Goal: Task Accomplishment & Management: Manage account settings

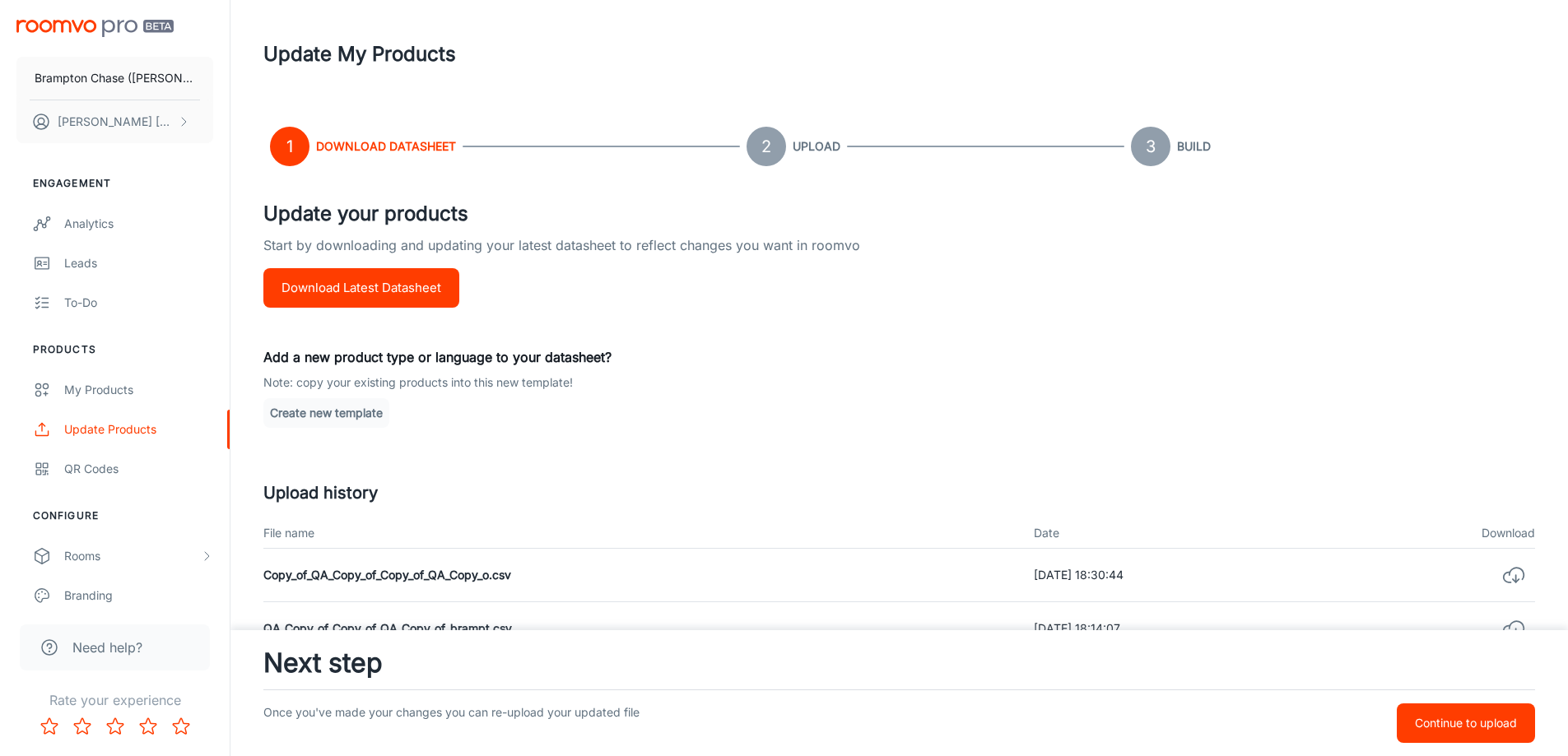
scroll to position [164, 0]
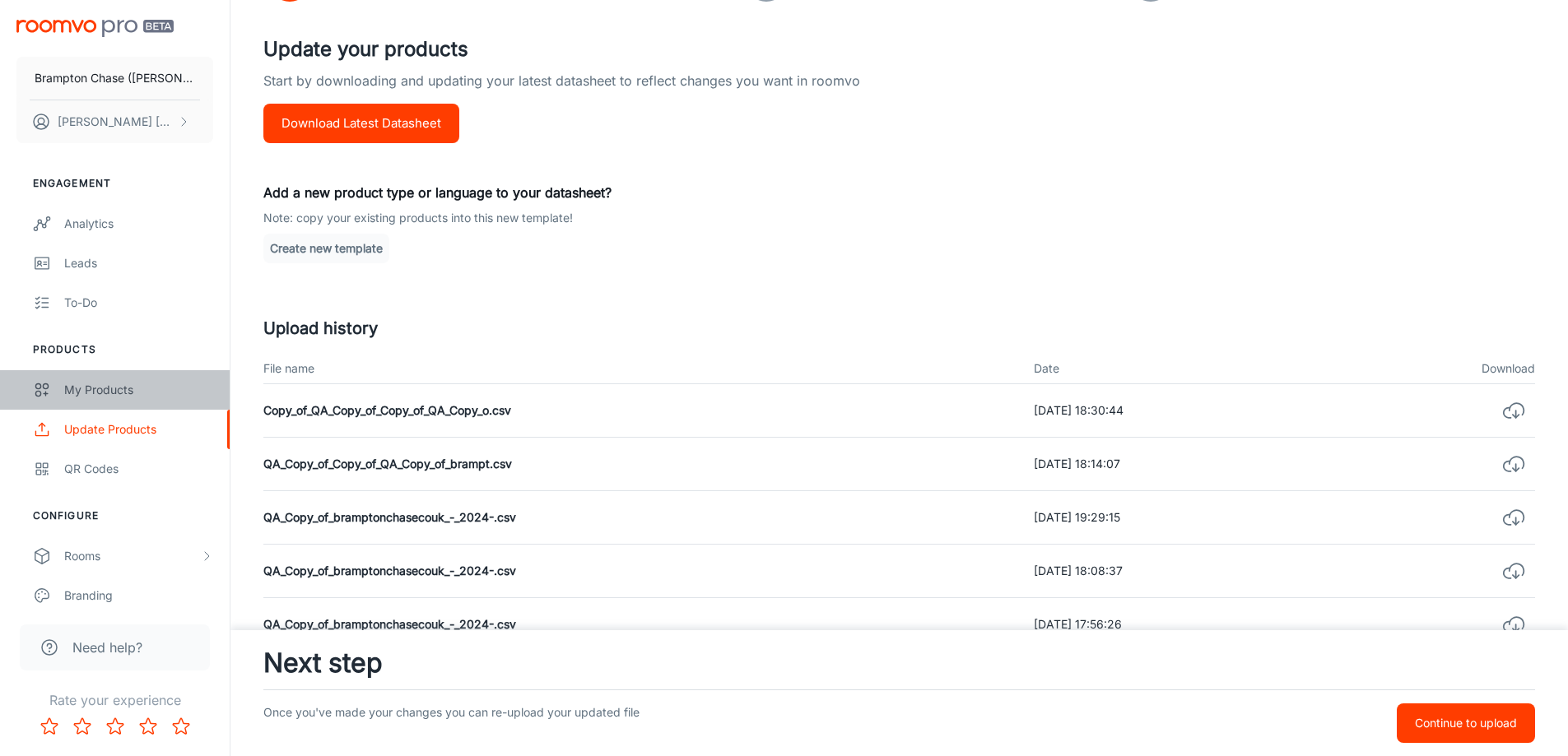
click at [109, 387] on div "My Products" at bounding box center [139, 390] width 149 height 18
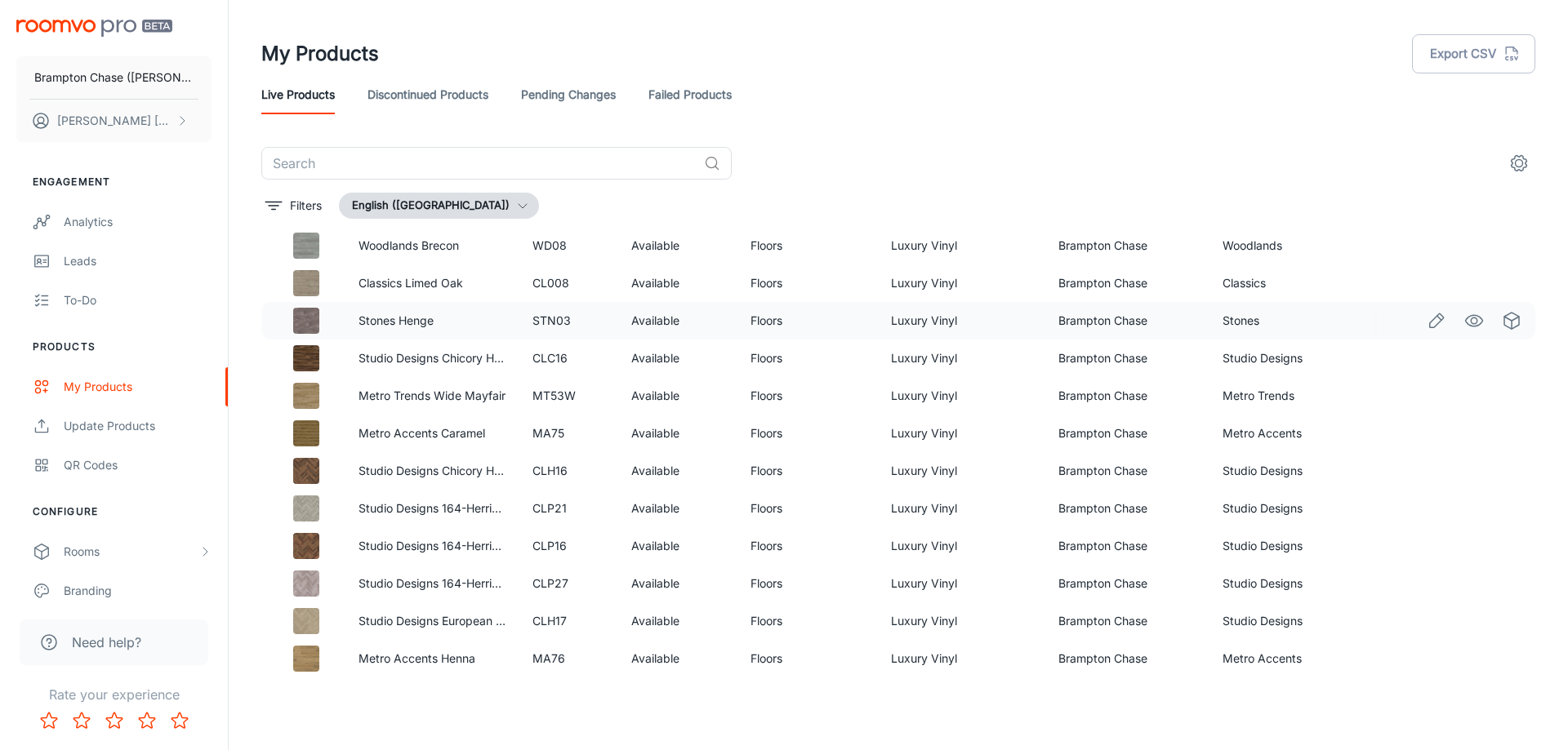
scroll to position [490, 0]
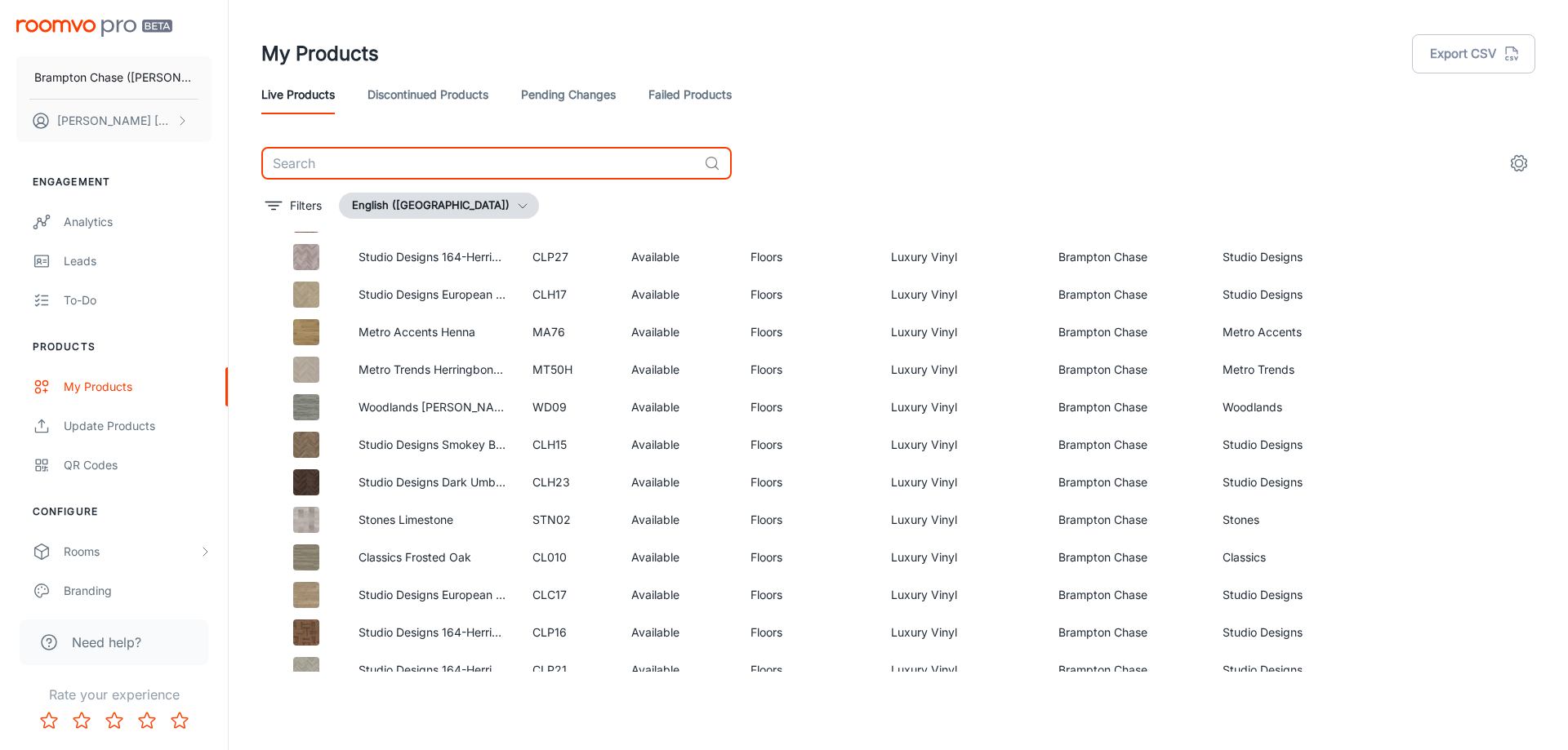
click at [370, 169] on input "text" at bounding box center [479, 163] width 436 height 32
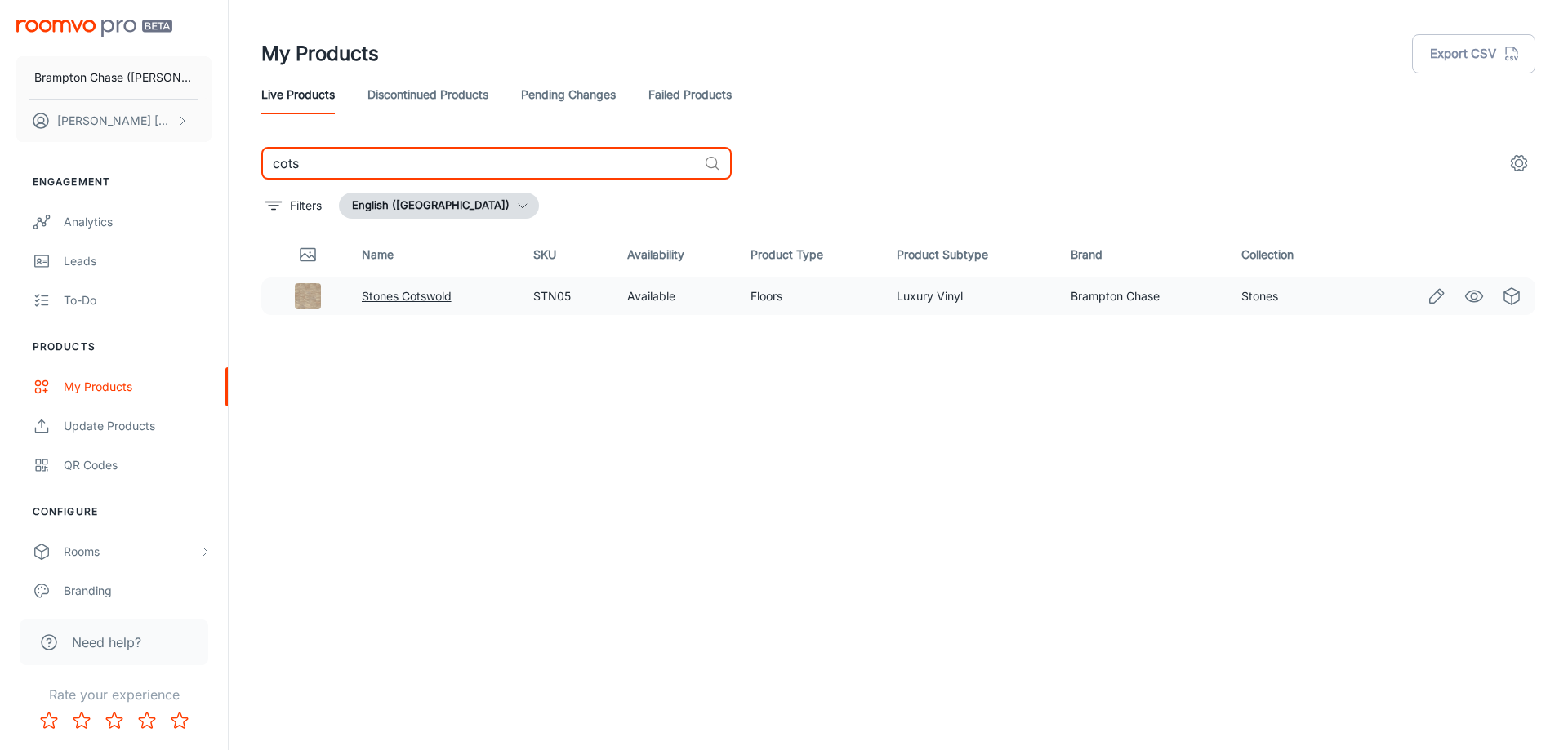
type input "cots"
click at [377, 294] on link "Stones Cotswold" at bounding box center [407, 296] width 90 height 14
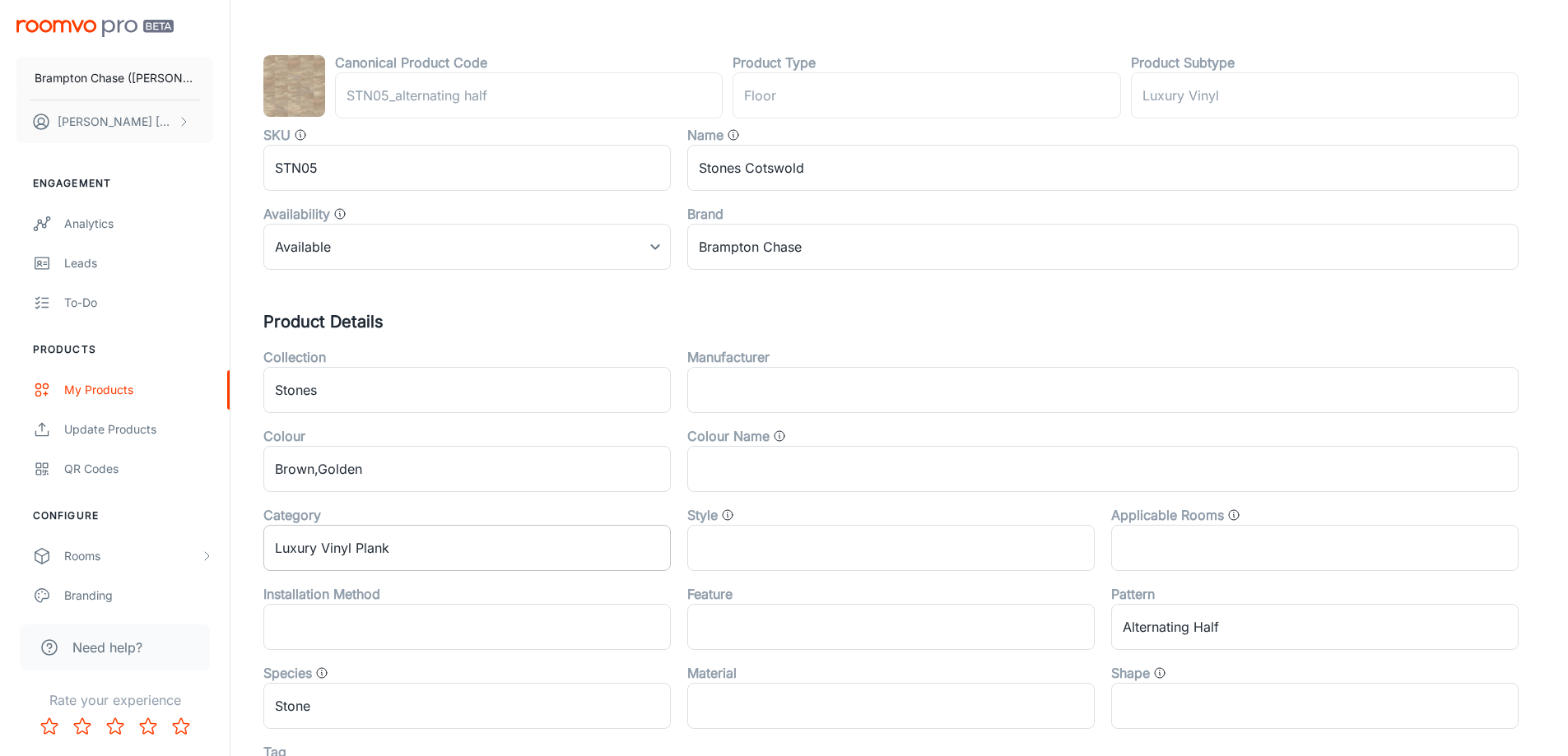
scroll to position [329, 0]
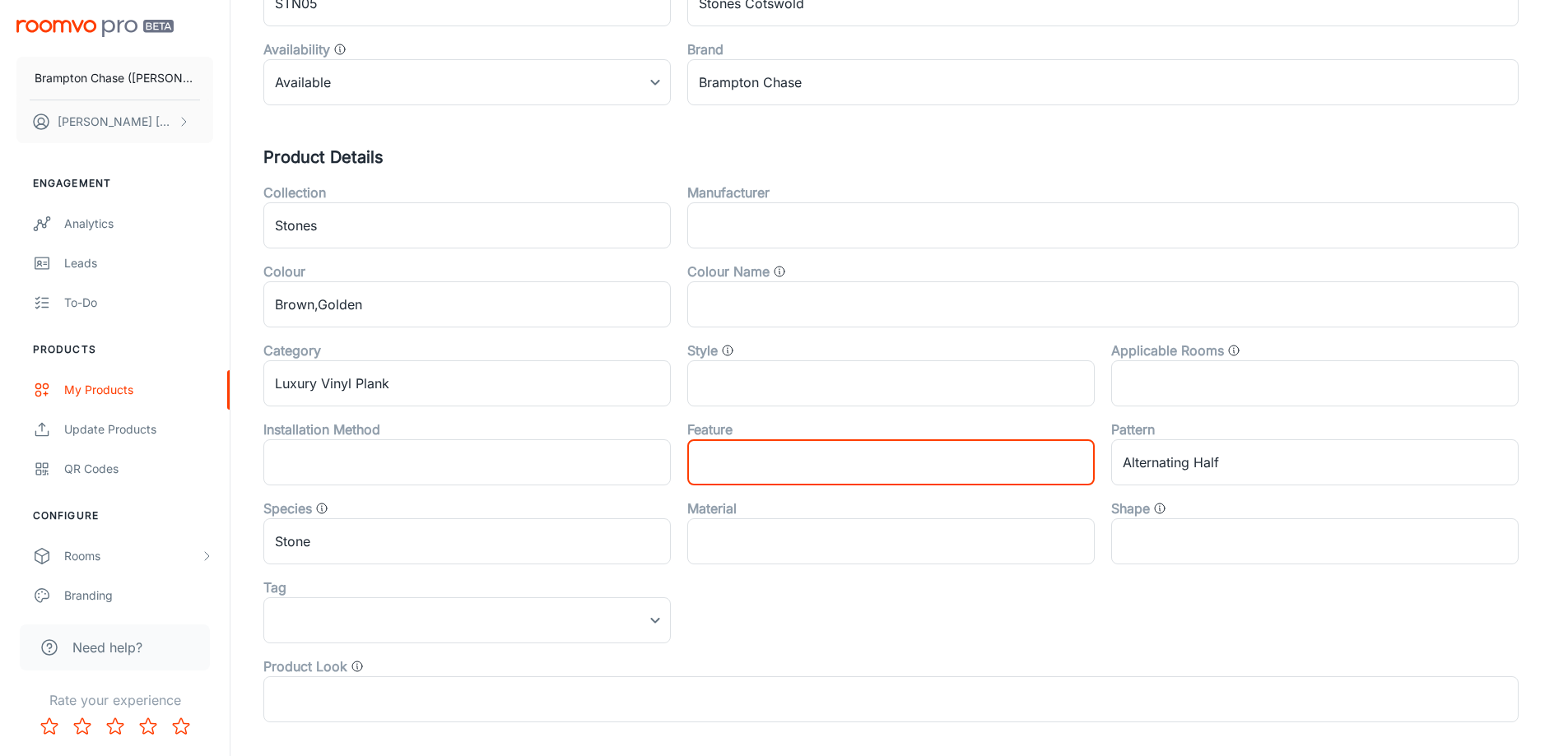
click at [740, 464] on input "text" at bounding box center [891, 462] width 407 height 46
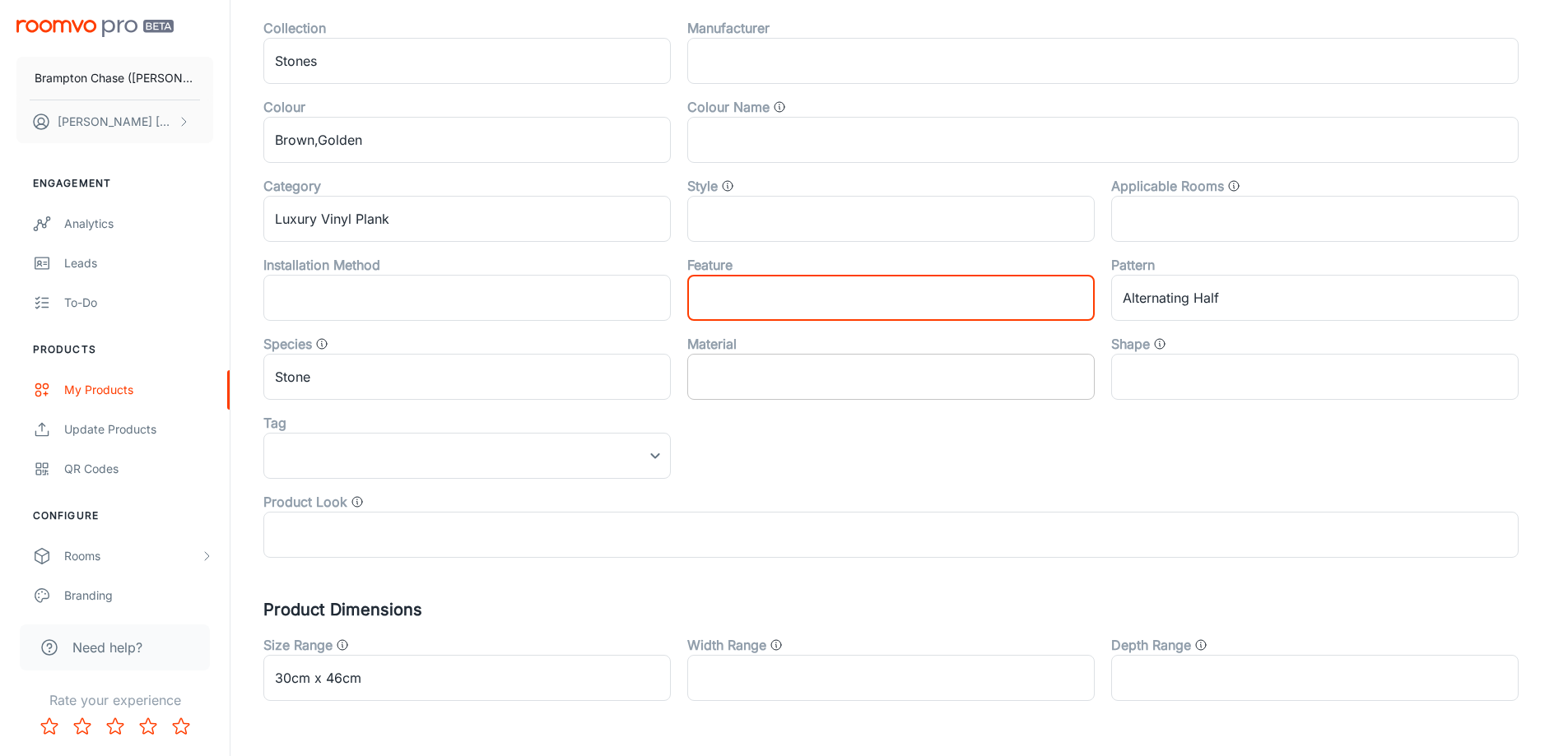
scroll to position [544, 0]
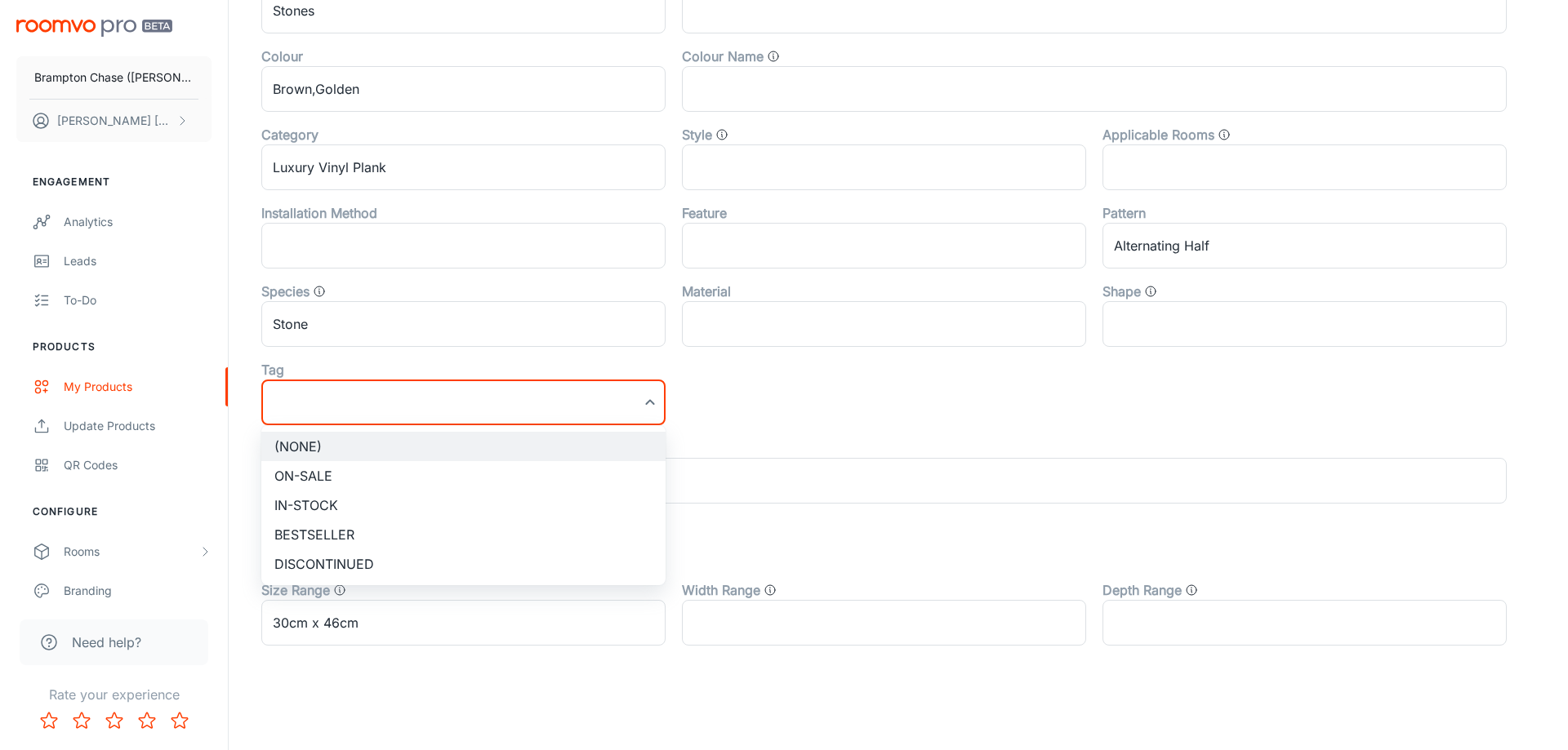
click at [653, 405] on div at bounding box center [784, 375] width 1568 height 750
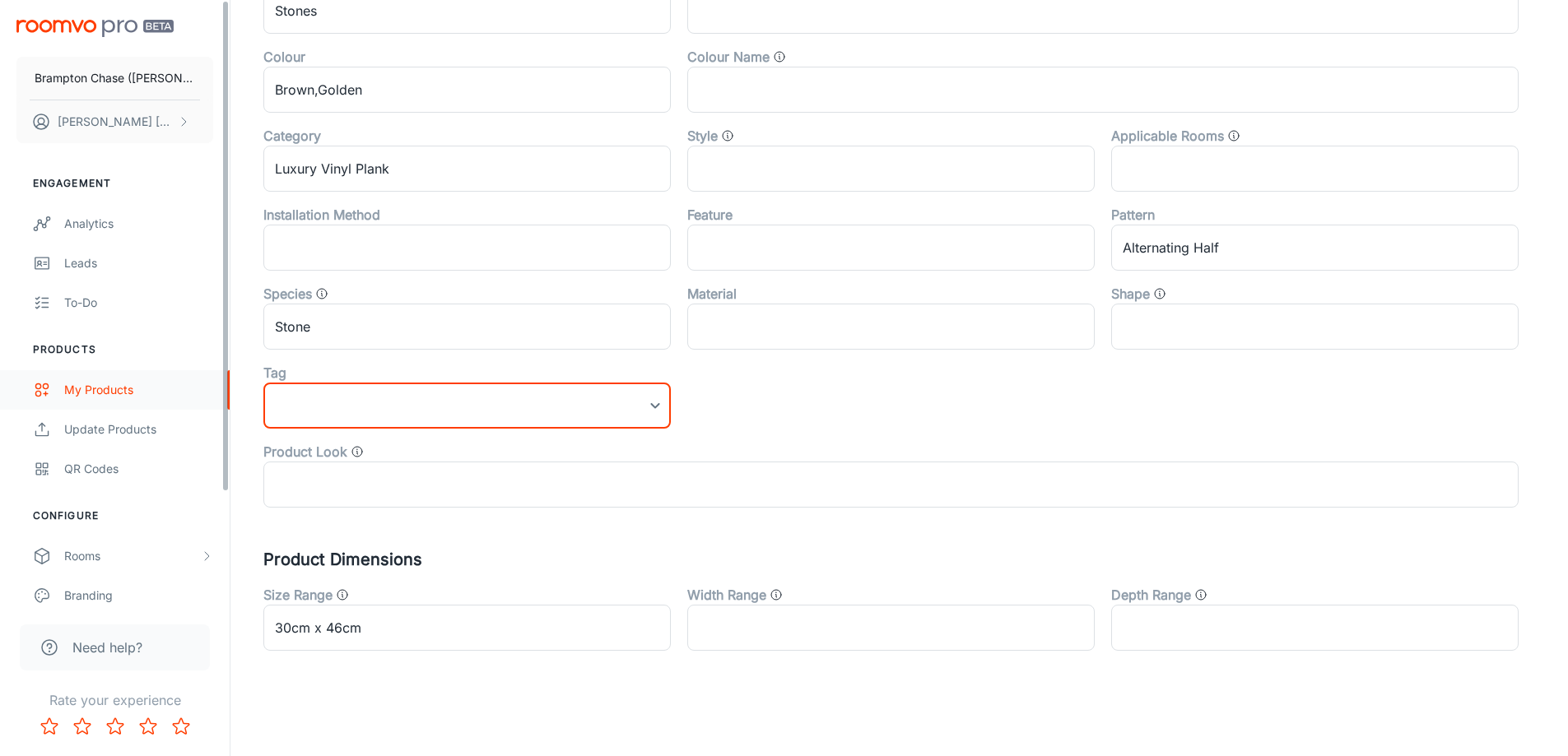
click at [100, 391] on div "My Products" at bounding box center [139, 390] width 149 height 18
